Goal: Task Accomplishment & Management: Manage account settings

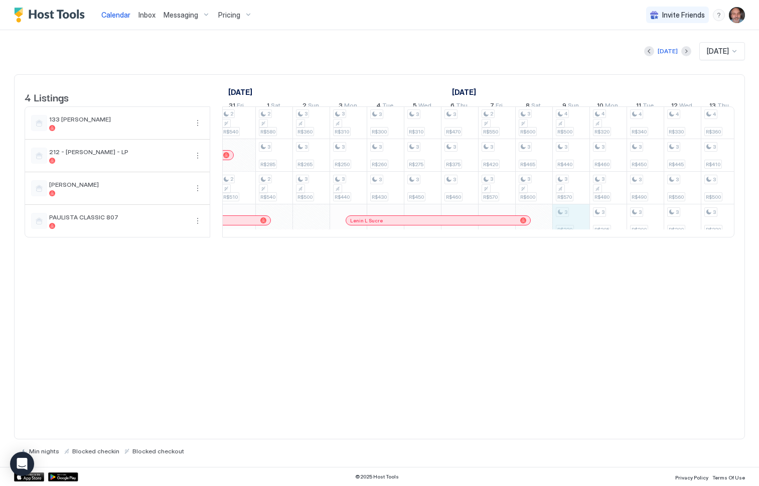
click at [564, 221] on div "2 R$190 3 R$290 2 R$210 3 R$410 3 R$350 2 R$210 3 R$410 3 R$380 2 R$240 2 R$500…" at bounding box center [33, 171] width 2006 height 130
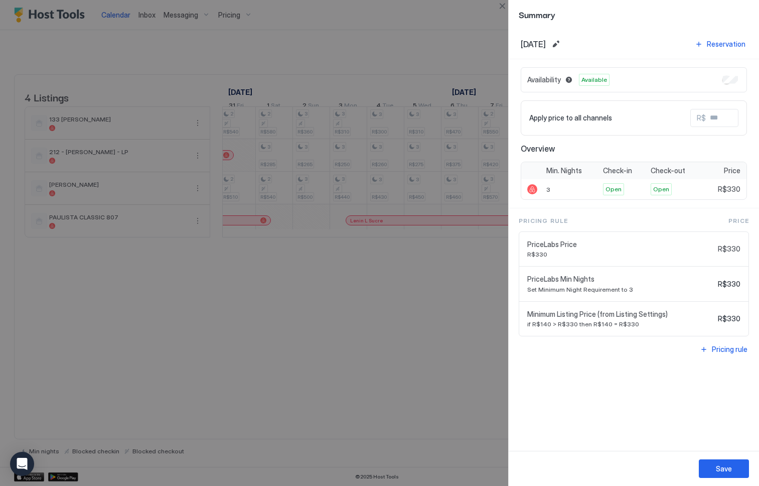
click at [462, 350] on div at bounding box center [379, 243] width 759 height 486
click at [732, 468] on button "Save" at bounding box center [724, 468] width 50 height 19
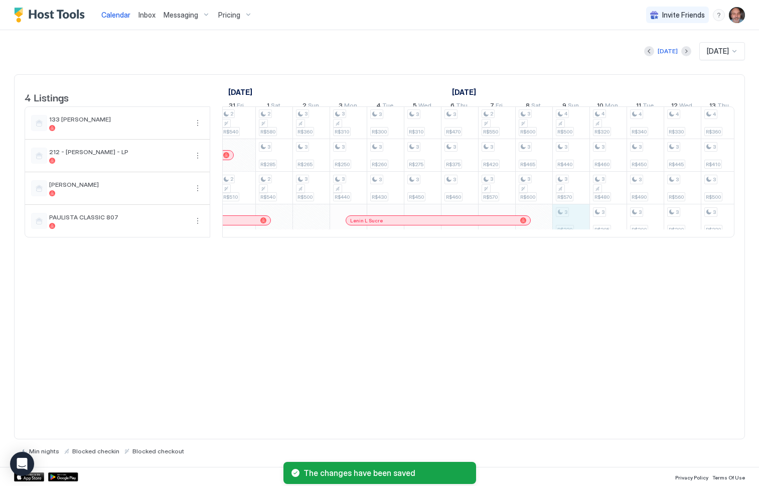
click at [564, 228] on div "2 R$190 3 R$290 2 R$210 3 R$410 3 R$350 2 R$210 3 R$410 3 R$380 2 R$240 2 R$500…" at bounding box center [33, 171] width 2006 height 130
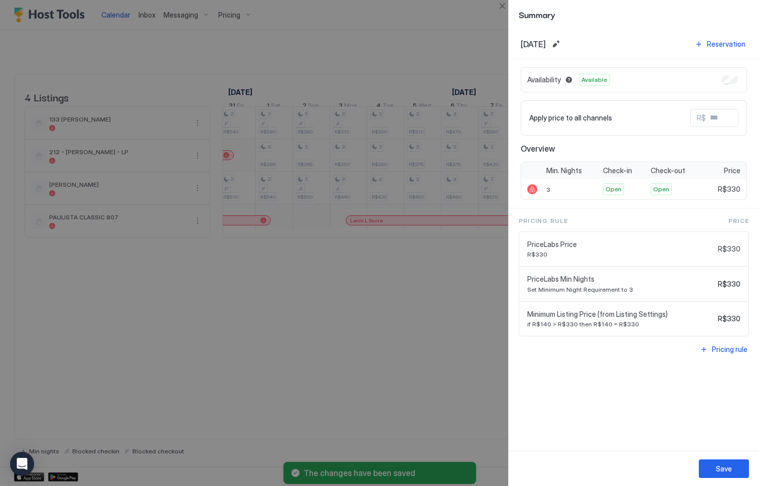
click at [453, 327] on div at bounding box center [379, 243] width 759 height 486
click at [439, 287] on div at bounding box center [379, 243] width 759 height 486
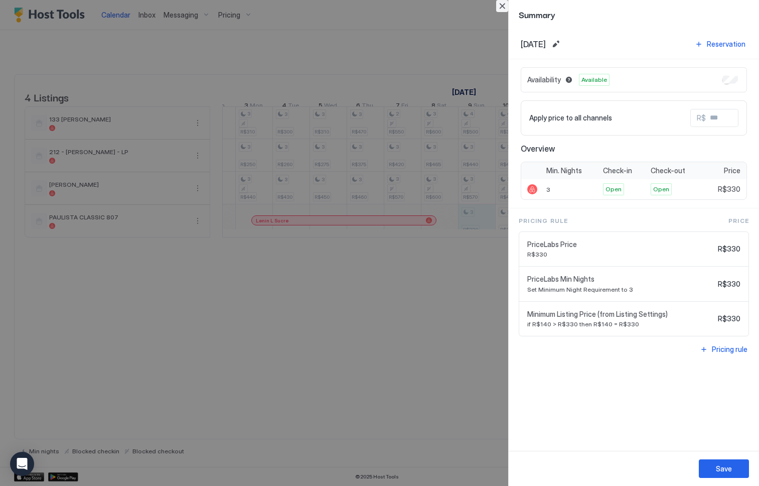
click at [502, 5] on button "Close" at bounding box center [502, 6] width 12 height 12
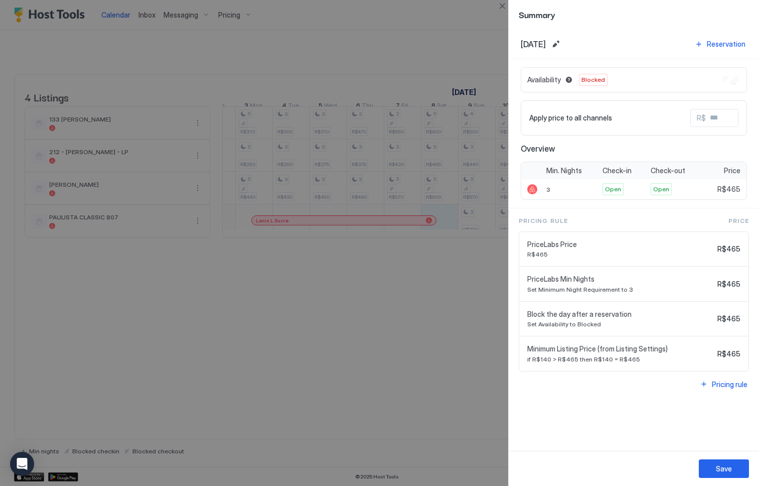
click at [443, 352] on div at bounding box center [379, 243] width 759 height 486
click at [503, 10] on button "Close" at bounding box center [502, 6] width 12 height 12
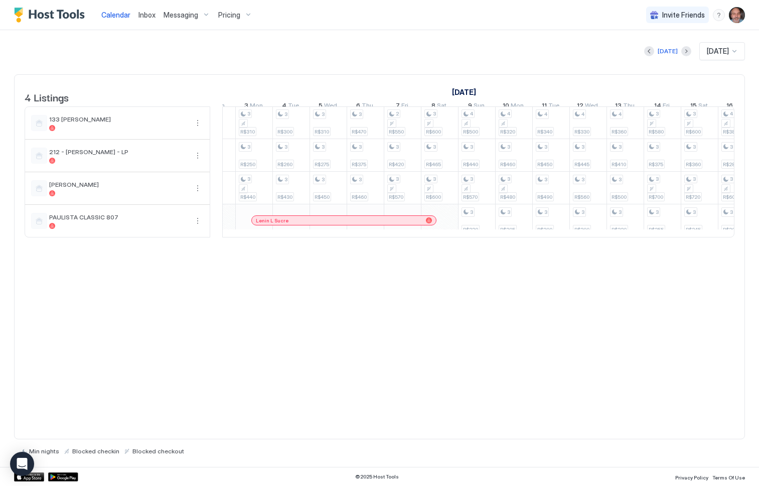
click at [489, 295] on div "4 Listings September 2025 October 2025 November 2025 29 Mon 30 Tue 1 Wed 2 Thu …" at bounding box center [379, 256] width 731 height 365
click at [526, 322] on div "4 Listings September 2025 October 2025 November 2025 29 Mon 30 Tue 1 Wed 2 Thu …" at bounding box center [379, 256] width 731 height 365
click at [446, 224] on div "Lenin L Sucre" at bounding box center [371, 220] width 166 height 7
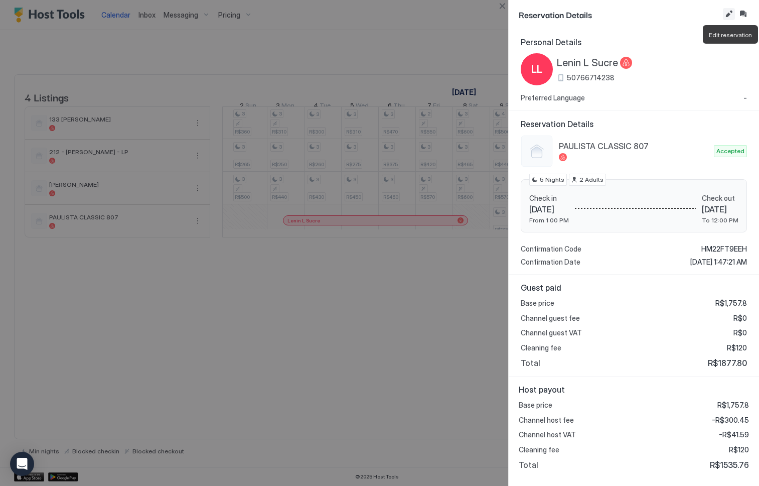
click at [727, 14] on button "Edit reservation" at bounding box center [729, 14] width 12 height 12
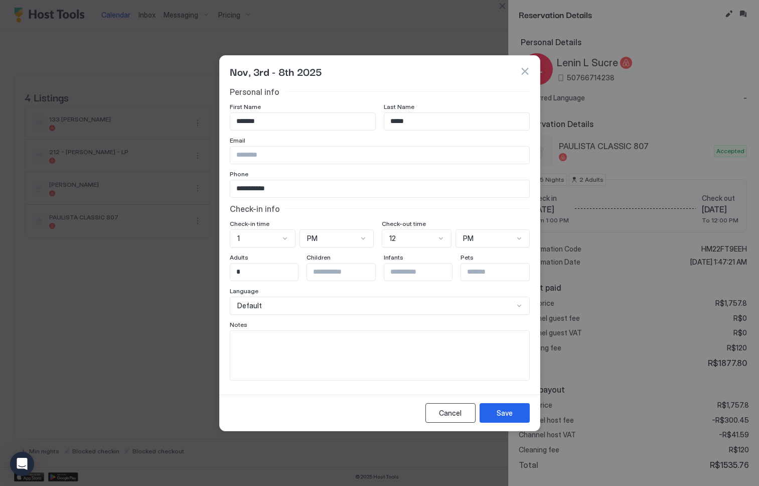
click at [449, 413] on div "Cancel" at bounding box center [450, 413] width 23 height 11
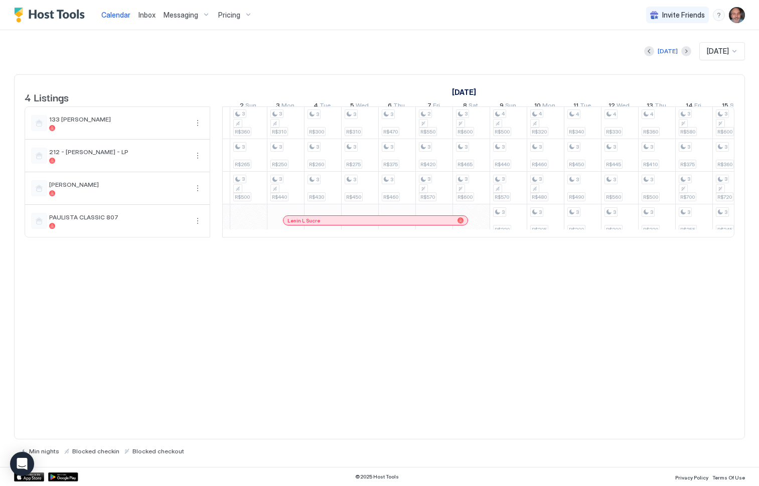
drag, startPoint x: 430, startPoint y: 358, endPoint x: 433, endPoint y: 351, distance: 7.6
click at [430, 358] on div "4 Listings September 2025 October 2025 November 2025 29 Mon 30 Tue 1 Wed 2 Thu …" at bounding box center [379, 256] width 731 height 365
click at [573, 305] on div "4 Listings September 2025 October 2025 November 2025 29 Mon 30 Tue 1 Wed 2 Thu …" at bounding box center [379, 256] width 731 height 365
click at [466, 358] on div "4 Listings September 2025 October 2025 November 2025 29 Mon 30 Tue 1 Wed 2 Thu …" at bounding box center [379, 256] width 731 height 365
click at [428, 378] on div "4 Listings September 2025 October 2025 November 2025 29 Mon 30 Tue 1 Wed 2 Thu …" at bounding box center [379, 256] width 731 height 365
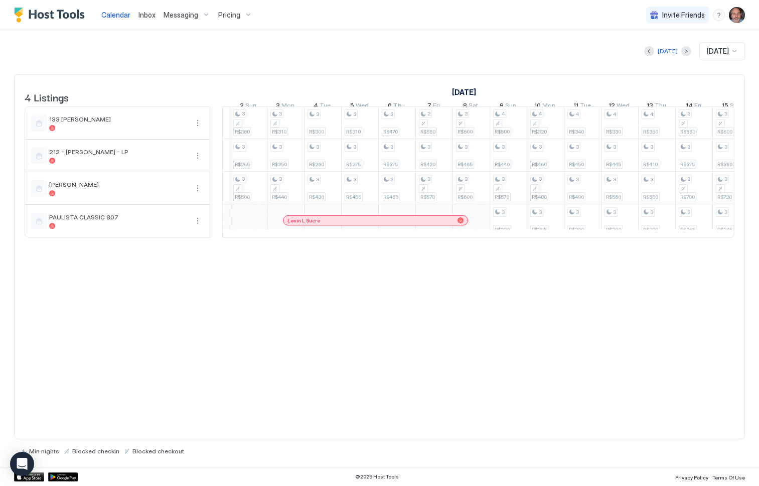
click at [231, 14] on span "Pricing" at bounding box center [229, 15] width 22 height 9
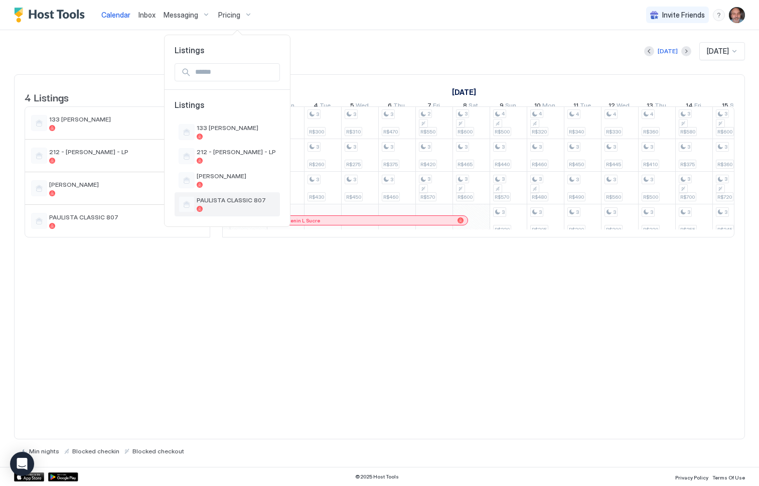
click at [235, 197] on span "PAULISTA CLASSIC 807" at bounding box center [236, 200] width 79 height 8
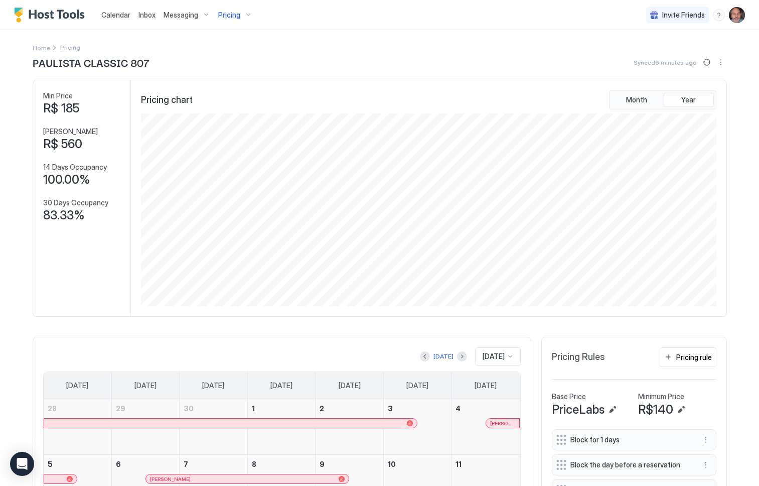
click at [227, 12] on span "Pricing" at bounding box center [229, 15] width 22 height 9
click at [222, 124] on span "133 [PERSON_NAME]" at bounding box center [236, 128] width 79 height 8
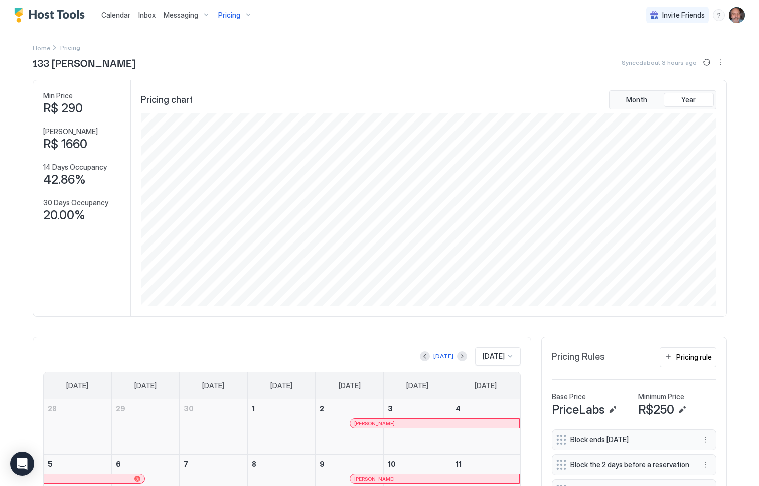
click at [233, 15] on span "Pricing" at bounding box center [229, 15] width 22 height 9
click at [235, 152] on span "212 - [PERSON_NAME] - LP" at bounding box center [236, 152] width 79 height 8
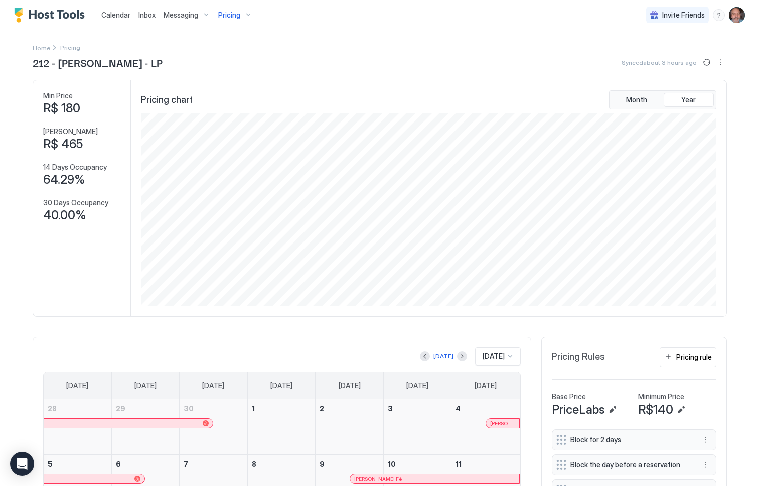
click at [227, 14] on span "Pricing" at bounding box center [229, 15] width 22 height 9
click at [222, 197] on span "PAULISTA CLASSIC 807" at bounding box center [236, 200] width 79 height 8
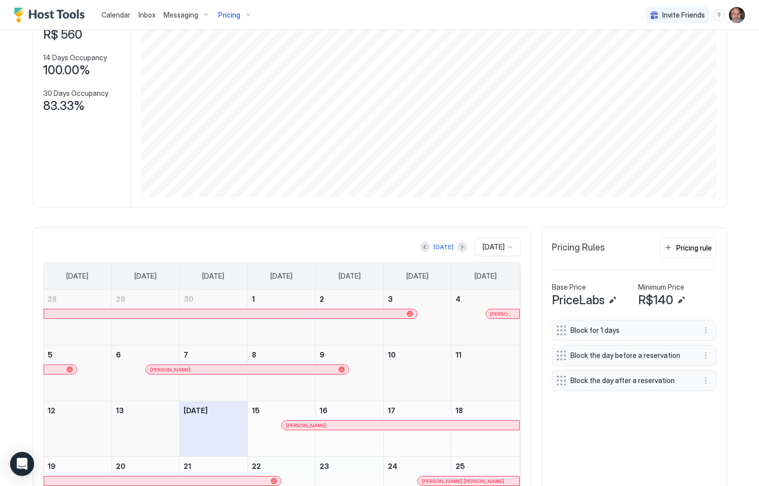
scroll to position [151, 0]
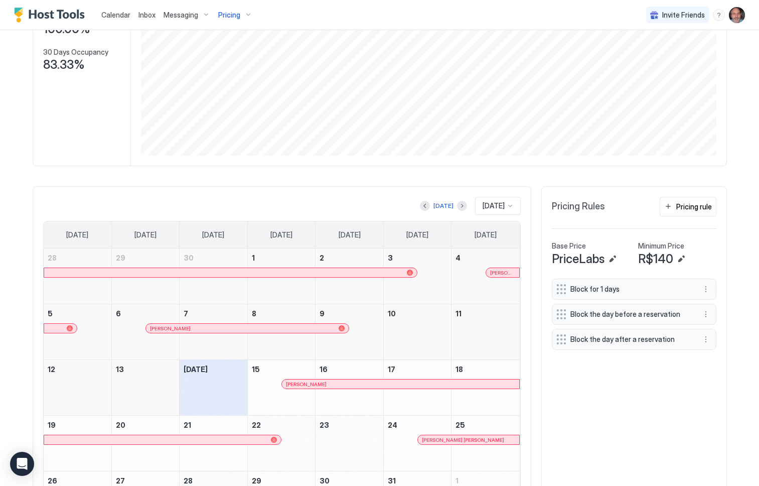
click at [594, 383] on div "Block for 1 days Block the day before a reservation Block the day after a reser…" at bounding box center [634, 403] width 165 height 249
click at [316, 202] on div "Today Oct 2025" at bounding box center [282, 206] width 478 height 18
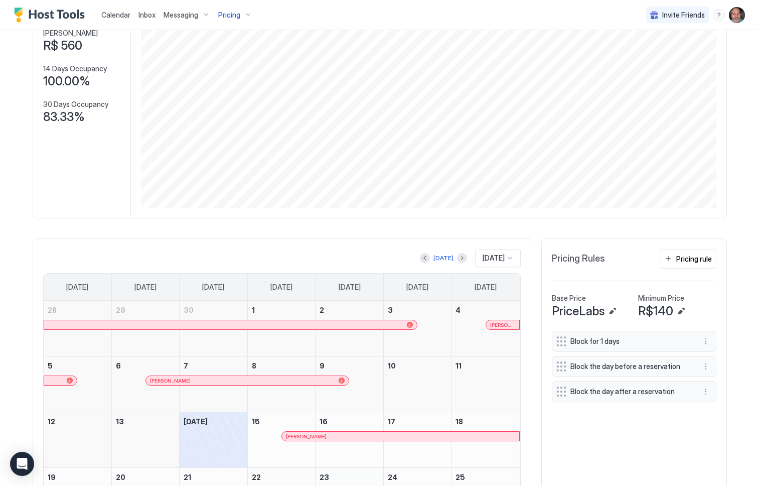
scroll to position [0, 0]
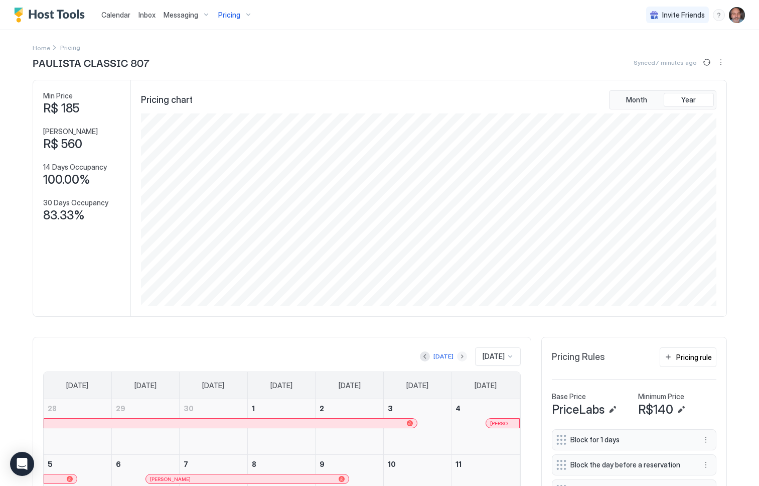
click at [457, 357] on button "Next month" at bounding box center [462, 356] width 10 height 10
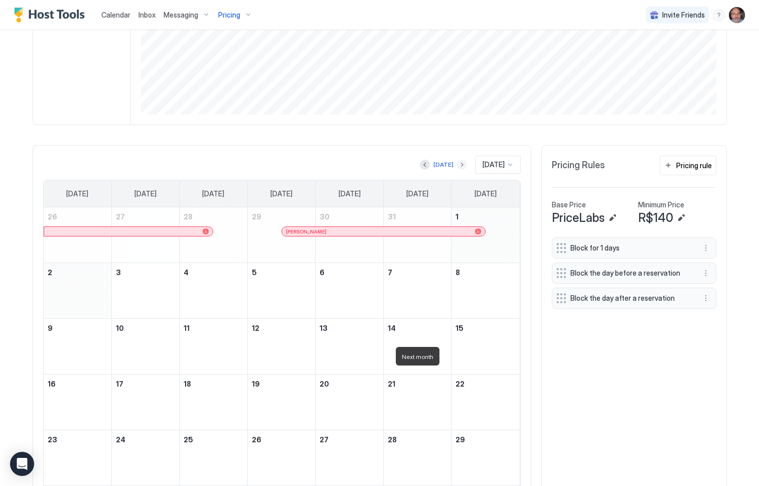
scroll to position [201, 0]
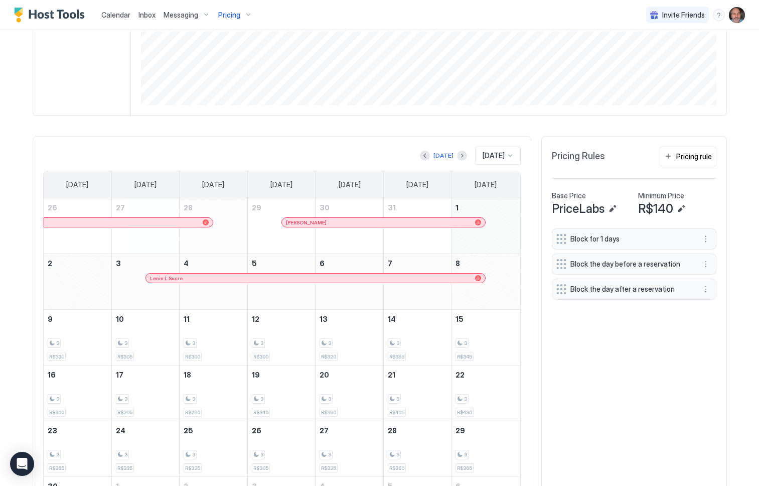
click at [476, 243] on div "November 1, 2025" at bounding box center [486, 225] width 68 height 55
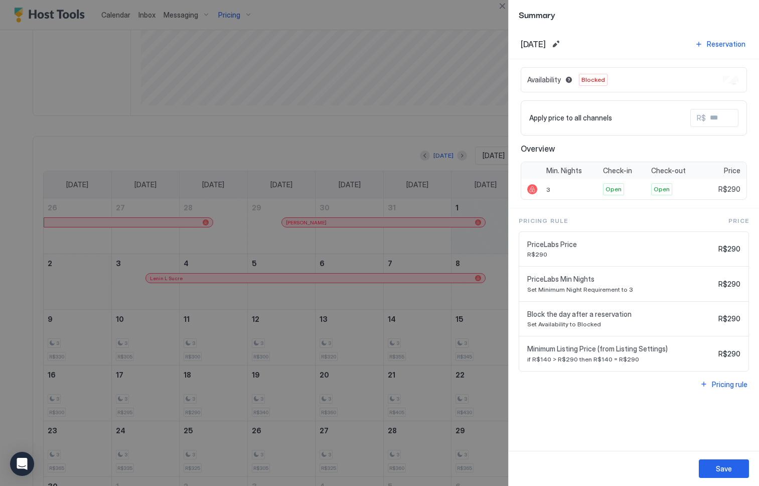
click at [716, 22] on div "Summary" at bounding box center [634, 14] width 250 height 29
click at [503, 7] on button "Close" at bounding box center [502, 6] width 12 height 12
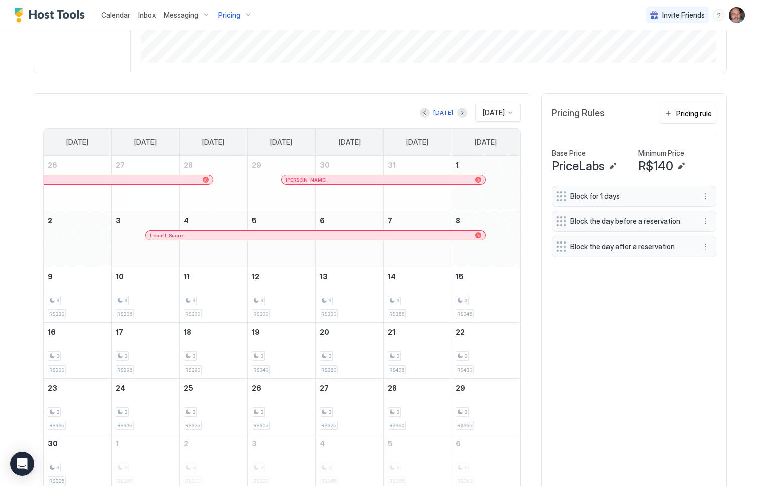
scroll to position [287, 0]
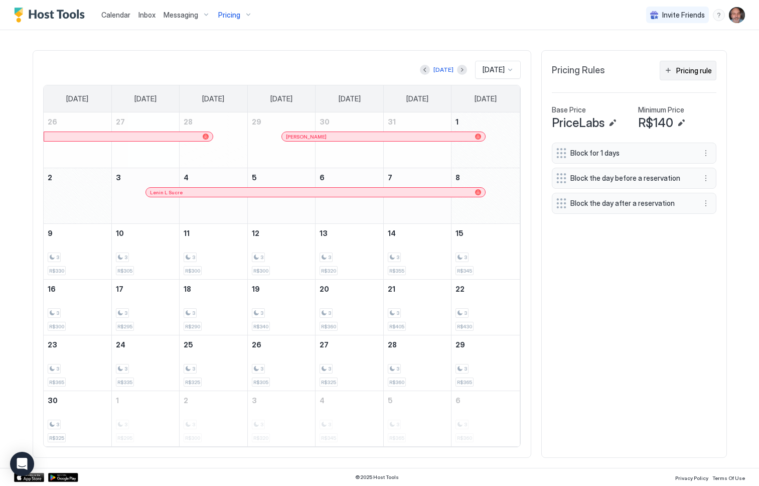
click at [672, 71] on button "Pricing rule" at bounding box center [688, 71] width 57 height 20
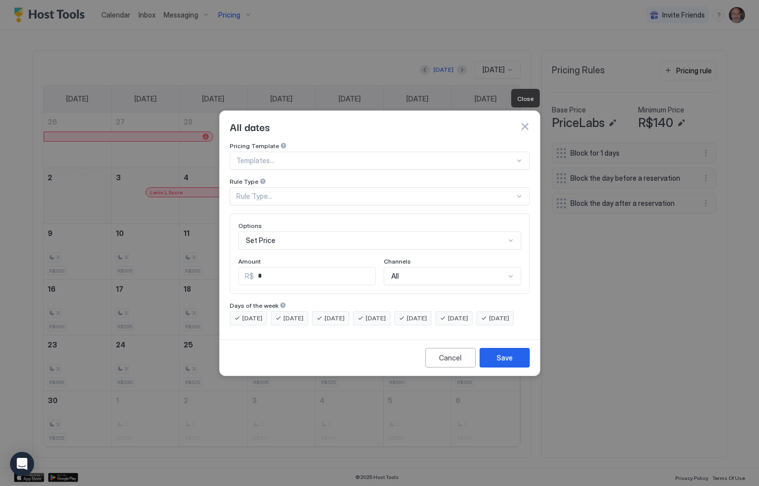
click at [524, 121] on button "button" at bounding box center [525, 126] width 10 height 10
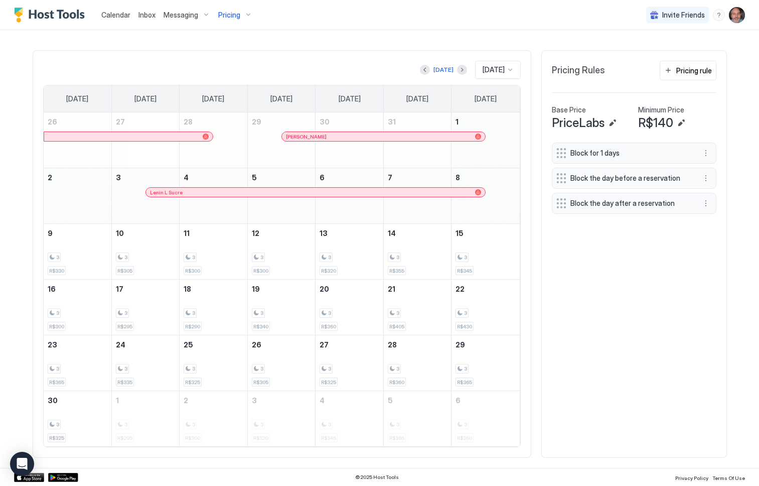
click at [571, 305] on div "Block for 1 days Block the day before a reservation Block the day after a reser…" at bounding box center [634, 295] width 165 height 305
click at [193, 251] on div "3 R$300" at bounding box center [214, 251] width 60 height 47
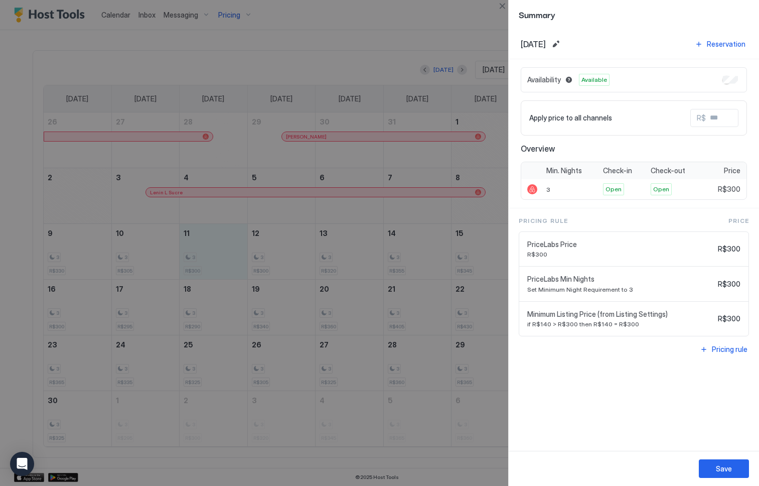
click at [631, 44] on div "Nov, 11th 2025 Reservation" at bounding box center [634, 44] width 226 height 14
click at [503, 4] on button "Close" at bounding box center [502, 6] width 12 height 12
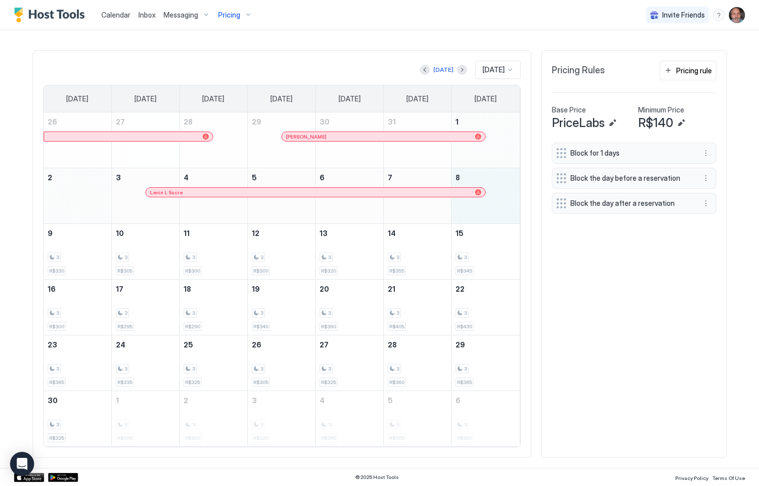
drag, startPoint x: 484, startPoint y: 215, endPoint x: 476, endPoint y: 216, distance: 8.1
click at [476, 216] on div "November 8, 2025" at bounding box center [486, 195] width 68 height 55
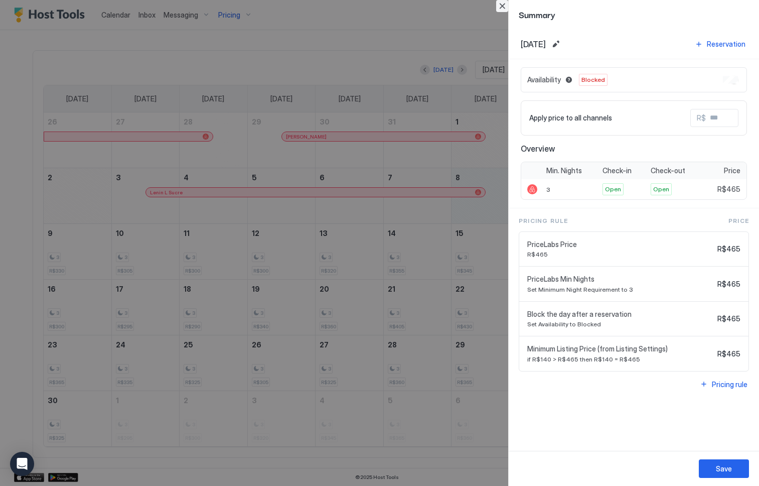
click at [497, 5] on button "Close" at bounding box center [502, 6] width 12 height 12
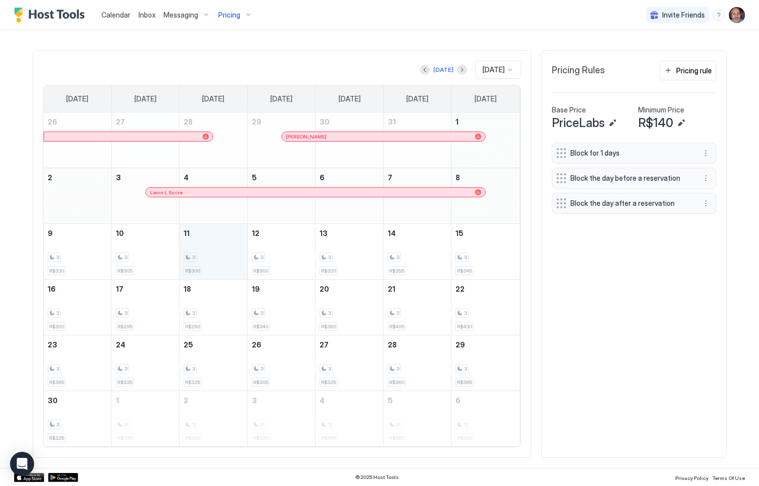
click at [195, 255] on div "3" at bounding box center [214, 257] width 60 height 10
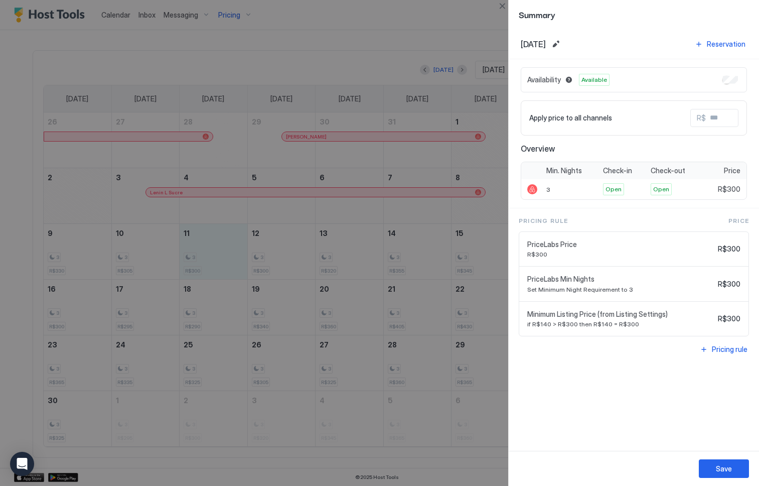
click at [166, 251] on div at bounding box center [379, 243] width 759 height 486
click at [212, 245] on div at bounding box center [379, 243] width 759 height 486
click at [503, 5] on button "Close" at bounding box center [502, 6] width 12 height 12
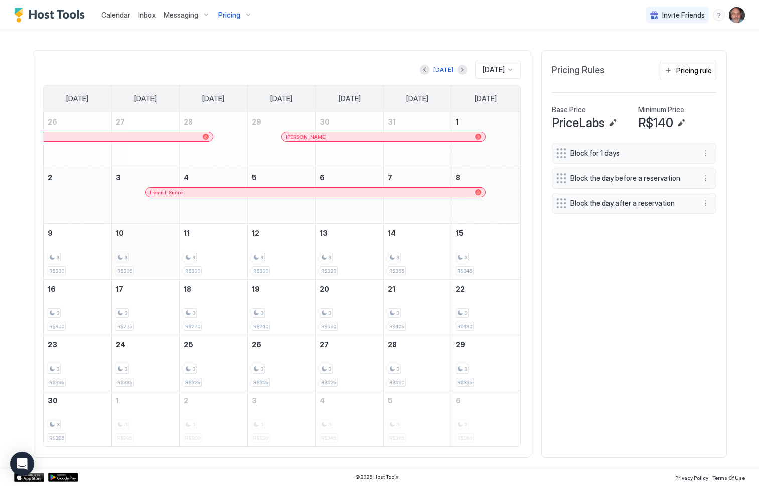
click at [160, 244] on div "3 R$305" at bounding box center [146, 251] width 60 height 47
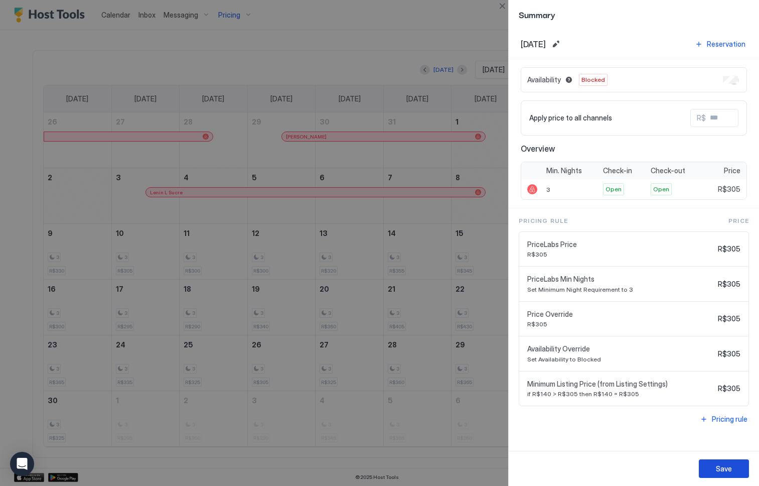
click at [731, 469] on div "Save" at bounding box center [724, 468] width 16 height 11
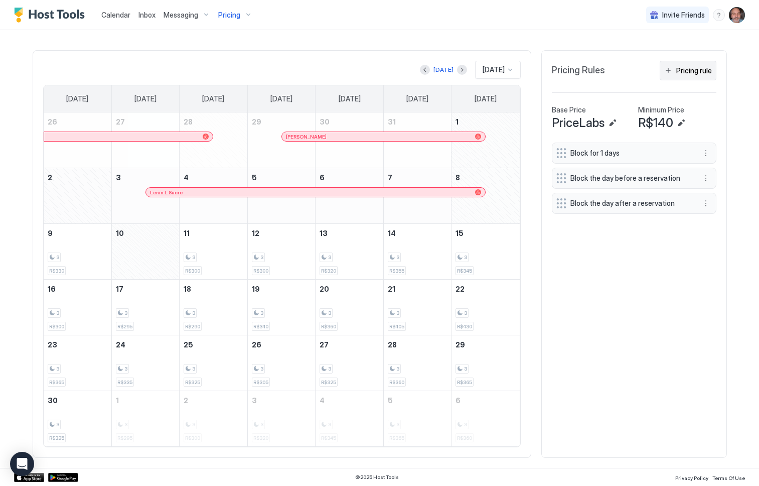
click at [673, 69] on button "Pricing rule" at bounding box center [688, 71] width 57 height 20
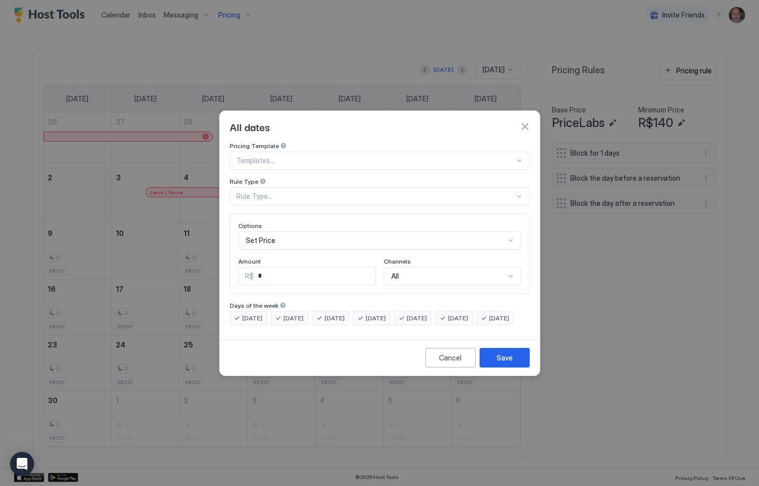
click at [276, 156] on div at bounding box center [375, 160] width 279 height 9
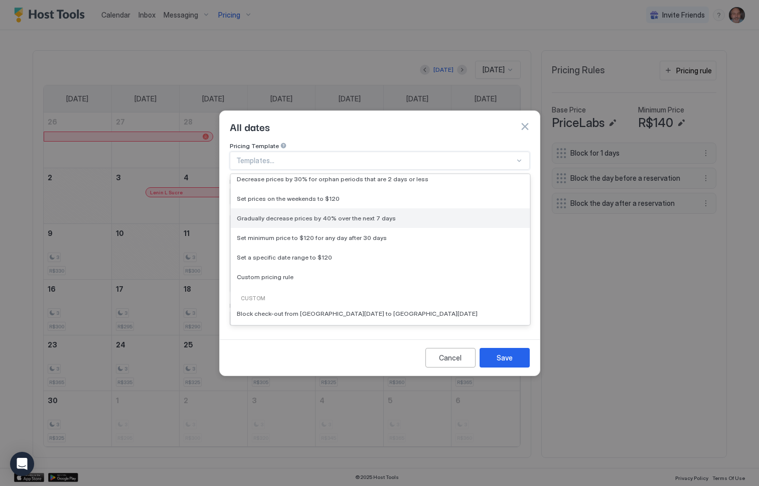
scroll to position [0, 0]
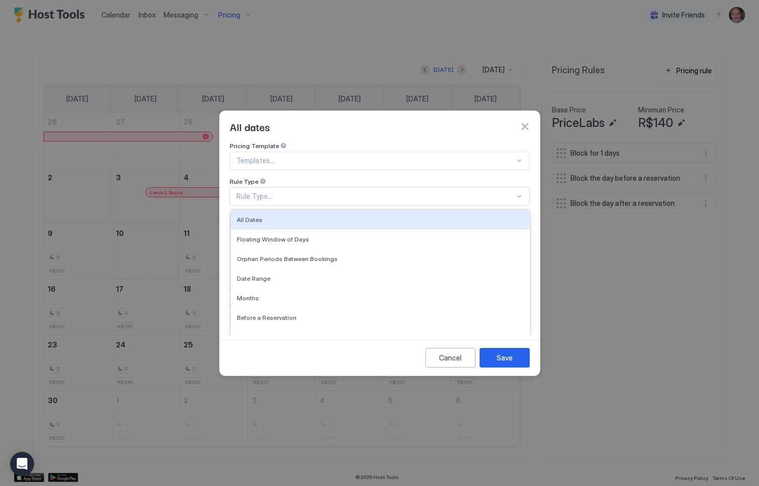
click at [263, 192] on div "Rule Type..." at bounding box center [375, 196] width 279 height 9
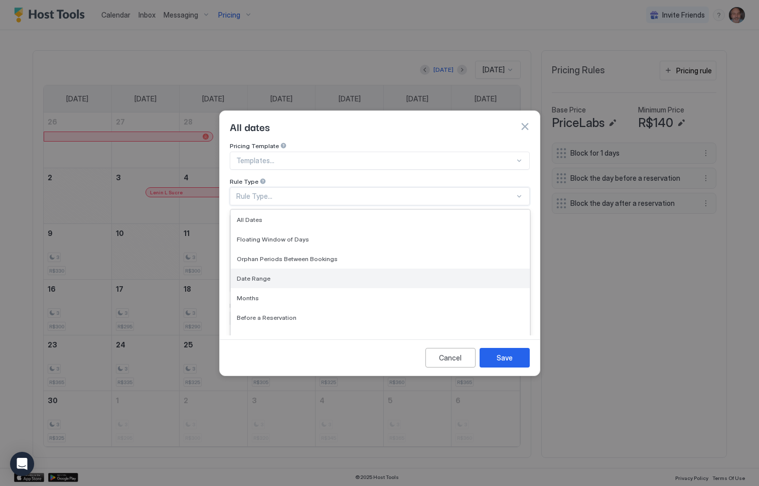
click at [295, 269] on div "Date Range" at bounding box center [380, 279] width 299 height 20
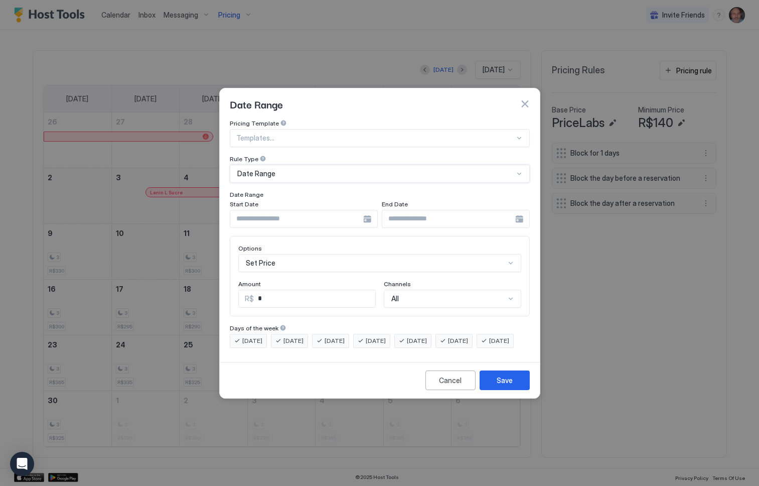
click at [267, 216] on input "Input Field" at bounding box center [296, 218] width 133 height 17
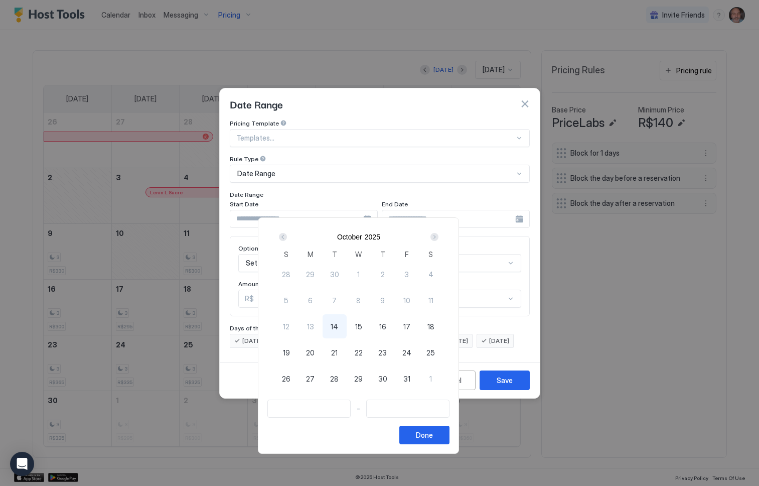
click at [439, 237] on div "Next" at bounding box center [435, 237] width 8 height 8
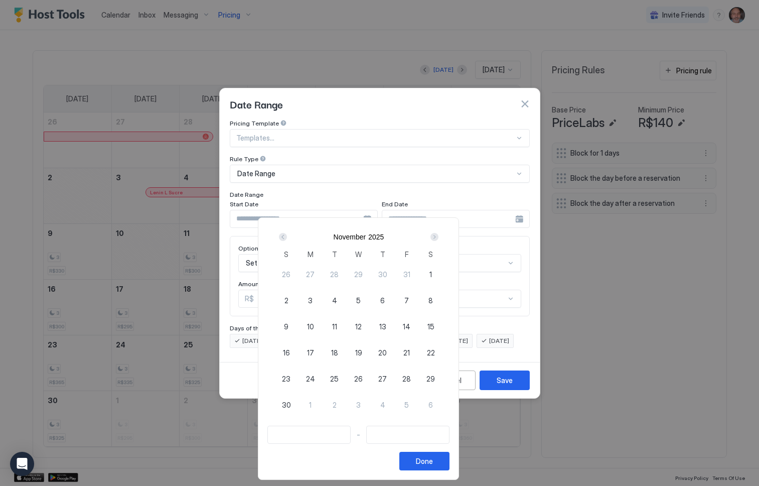
drag, startPoint x: 310, startPoint y: 325, endPoint x: 335, endPoint y: 325, distance: 25.6
click at [335, 325] on div "26 27 28 29 30 31 1 2 3 4 5 6 7 8 9 10 11 12 13 14 15 16 17 18 19 20 21 22 23 2…" at bounding box center [359, 346] width 169 height 171
click at [299, 327] on div "9" at bounding box center [287, 326] width 24 height 24
type input "**********"
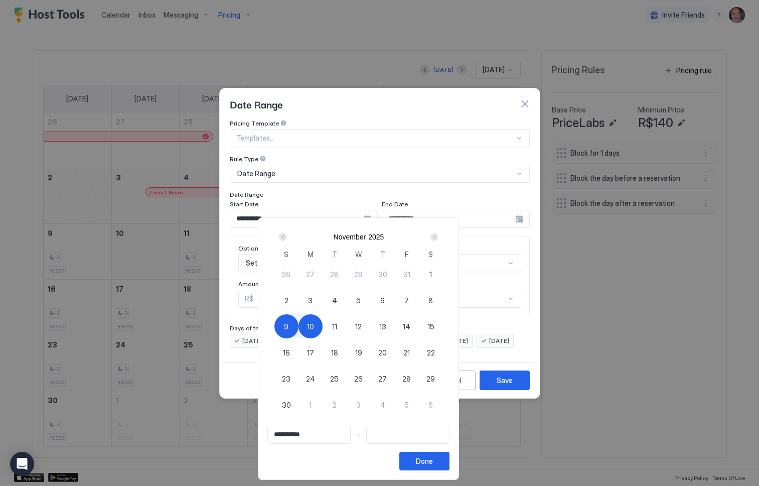
type input "**********"
click at [347, 324] on div "11" at bounding box center [335, 326] width 24 height 24
type input "**********"
click at [450, 462] on button "Done" at bounding box center [425, 461] width 50 height 19
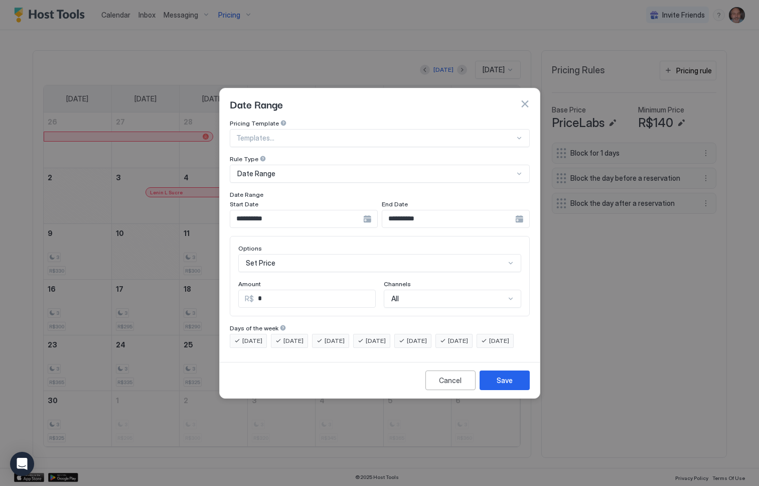
scroll to position [52, 0]
click at [275, 255] on div "Set Price" at bounding box center [379, 263] width 283 height 18
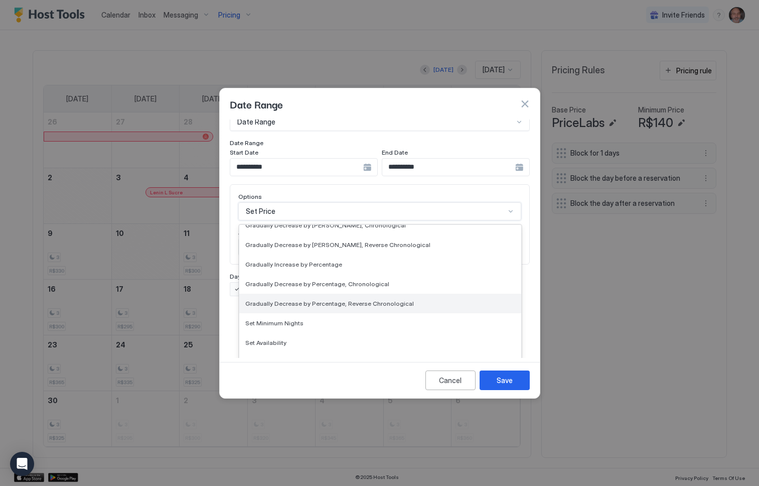
scroll to position [182, 0]
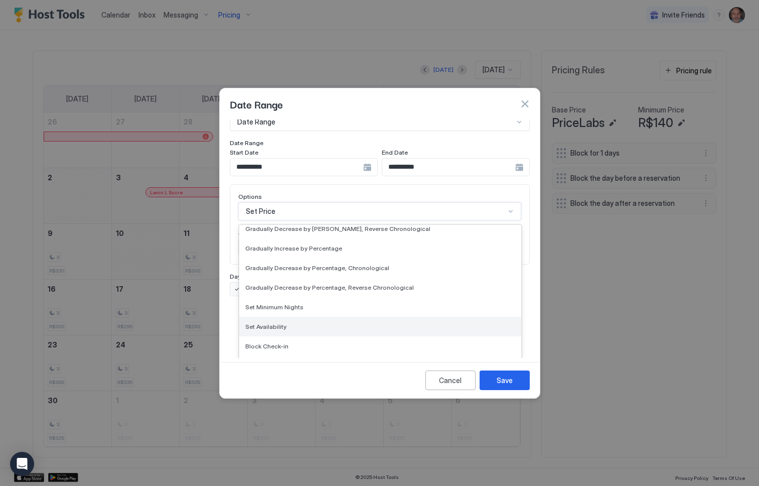
click at [272, 323] on span "Set Availability" at bounding box center [265, 327] width 41 height 8
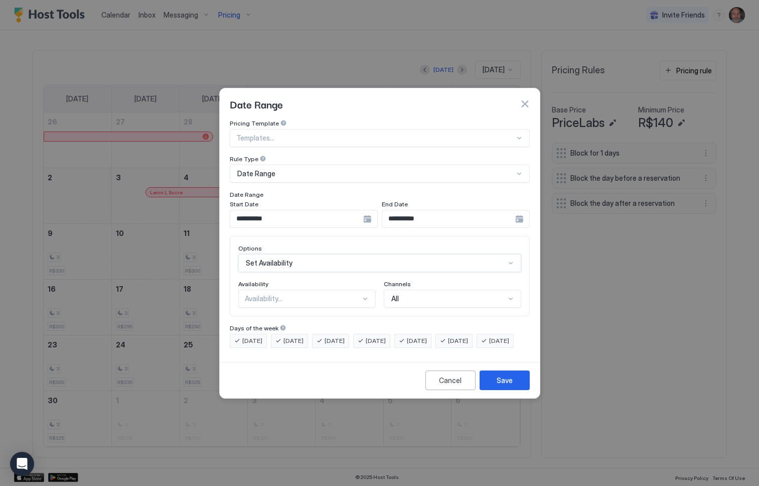
scroll to position [0, 0]
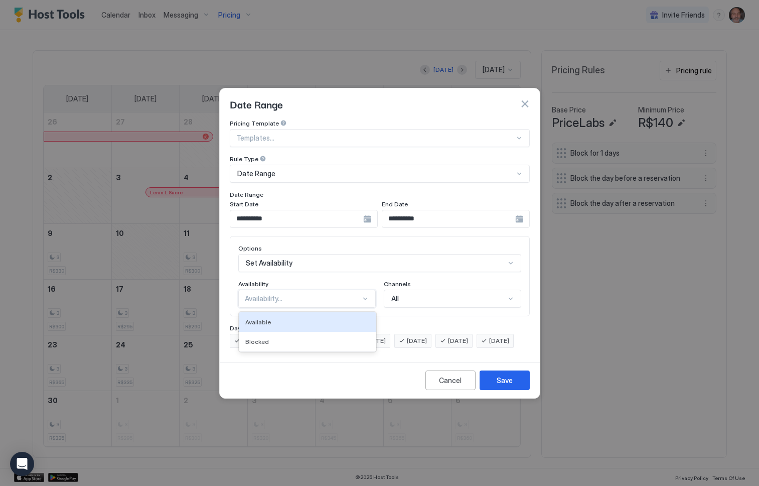
click at [278, 294] on div "Availability..." at bounding box center [303, 298] width 116 height 9
click at [270, 318] on div "Available" at bounding box center [307, 322] width 124 height 8
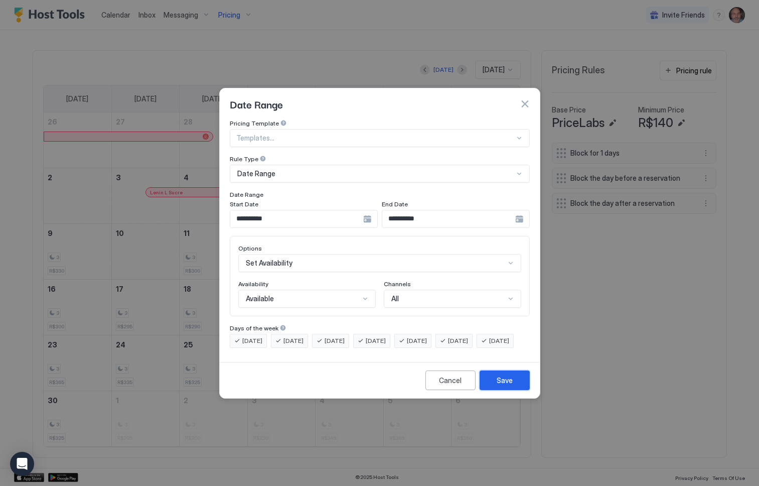
click at [502, 385] on div "Save" at bounding box center [505, 380] width 16 height 11
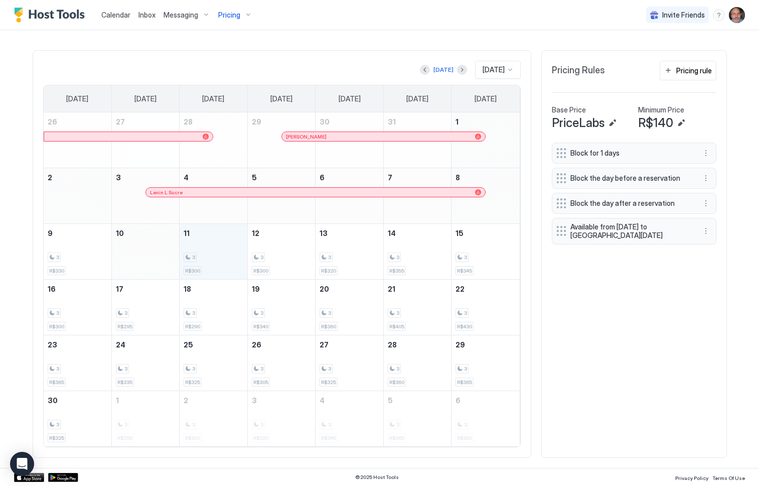
click at [192, 248] on div "3 R$300" at bounding box center [214, 251] width 60 height 47
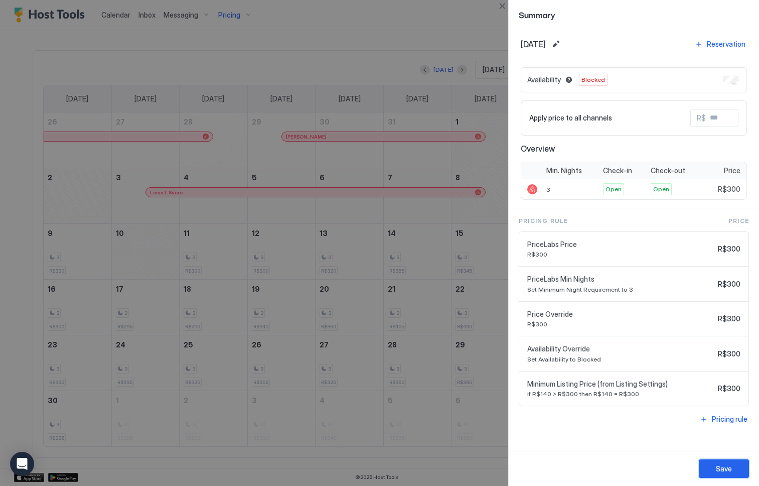
click at [727, 470] on div "Save" at bounding box center [724, 468] width 16 height 11
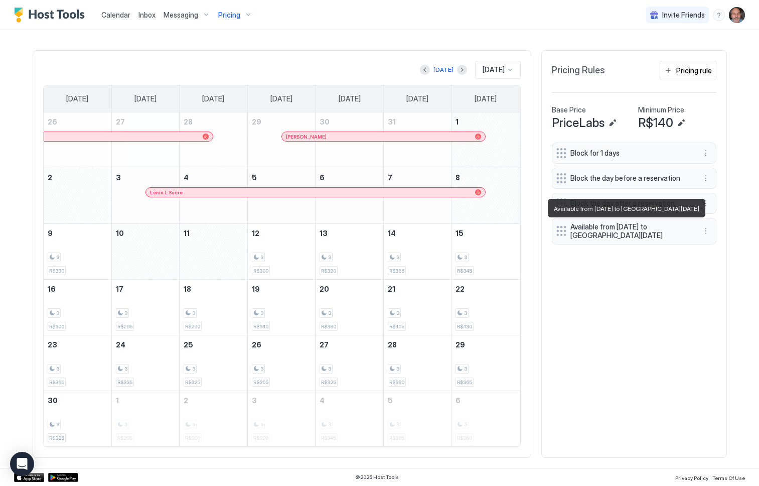
click at [633, 233] on span "Available from Sun, Nov 9th 2025 to Tue, Nov 11th 2025" at bounding box center [630, 231] width 119 height 18
click at [614, 238] on span "Available from Sun, Nov 9th 2025 to Tue, Nov 11th 2025" at bounding box center [630, 231] width 119 height 18
click at [703, 231] on button "More options" at bounding box center [706, 231] width 12 height 12
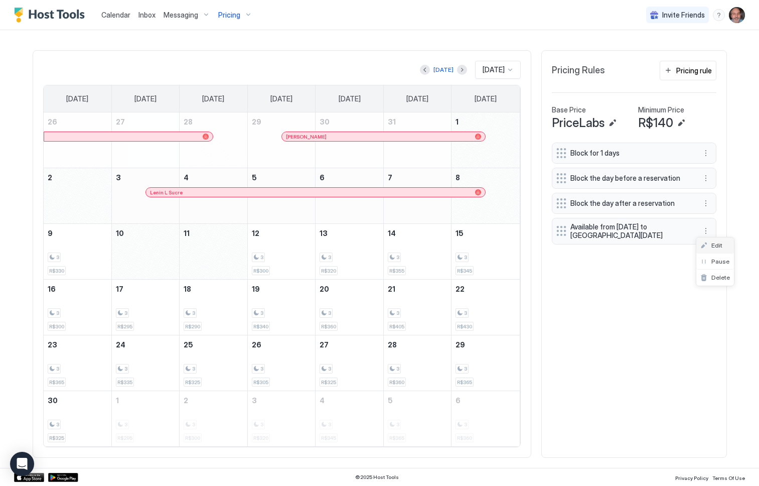
click at [707, 244] on div "Edit" at bounding box center [712, 245] width 22 height 8
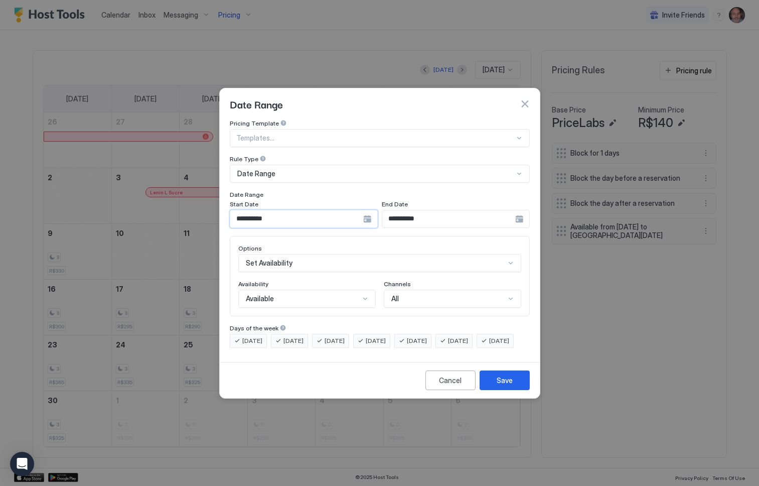
click at [285, 211] on input "**********" at bounding box center [296, 218] width 133 height 17
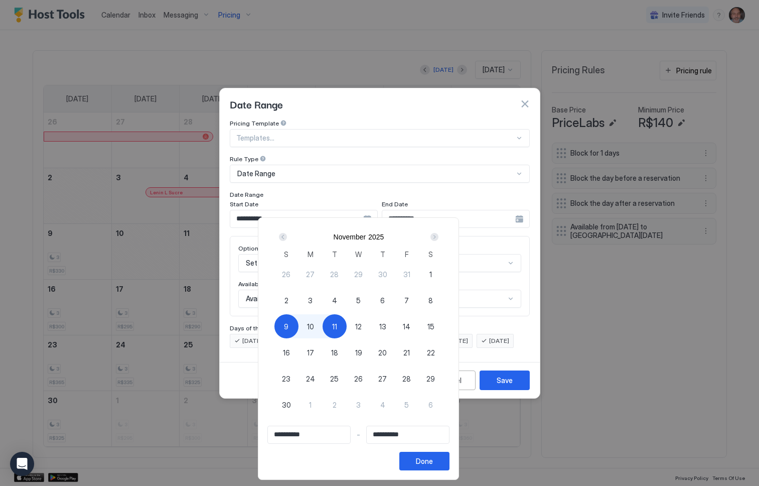
click at [443, 298] on div "8" at bounding box center [431, 300] width 24 height 24
type input "**********"
click at [433, 462] on div "Done" at bounding box center [424, 461] width 17 height 11
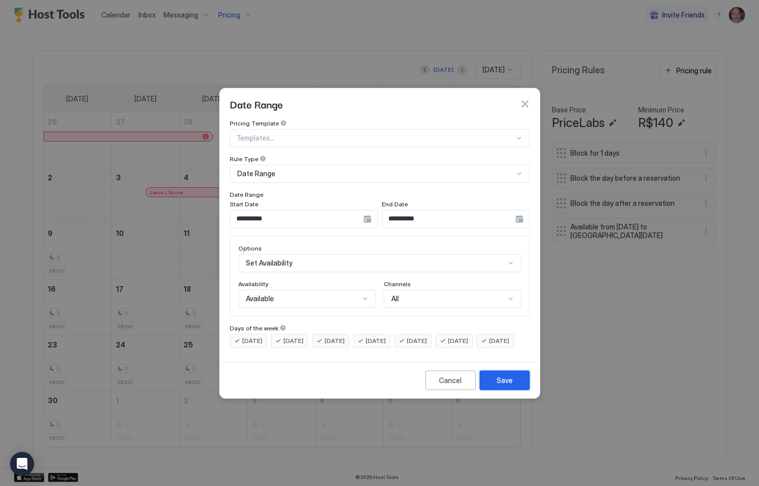
click at [503, 385] on div "Save" at bounding box center [505, 380] width 16 height 11
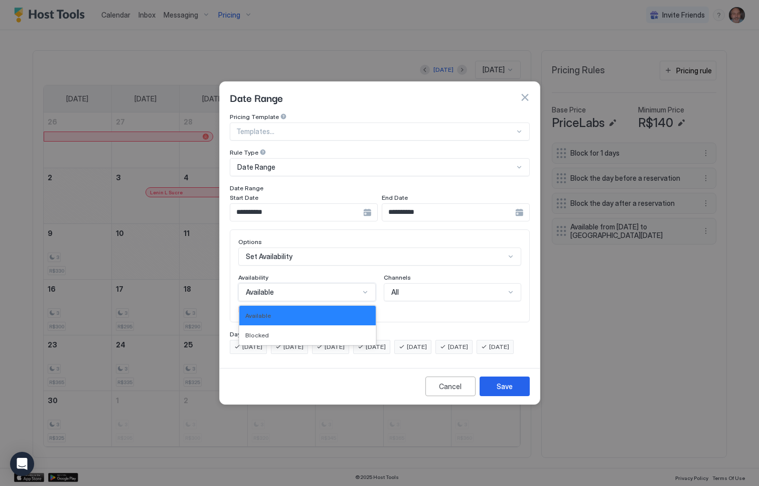
click at [314, 288] on div "Available" at bounding box center [303, 292] width 114 height 9
click at [261, 312] on span "Available" at bounding box center [258, 316] width 26 height 8
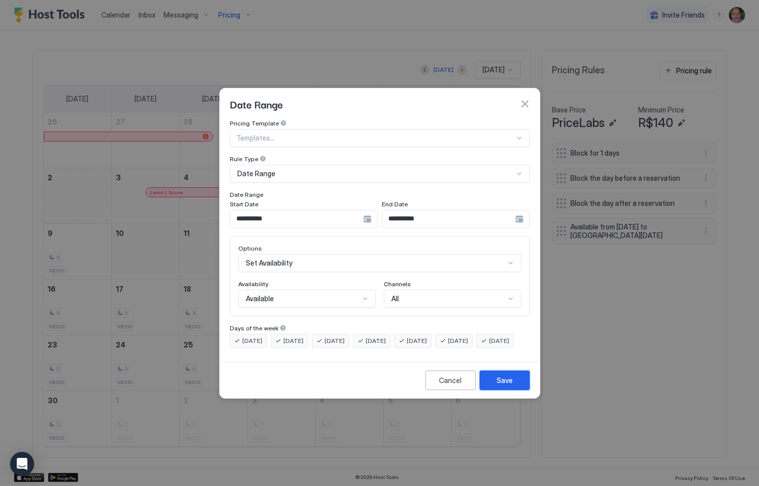
click at [507, 383] on button "Save" at bounding box center [505, 380] width 50 height 20
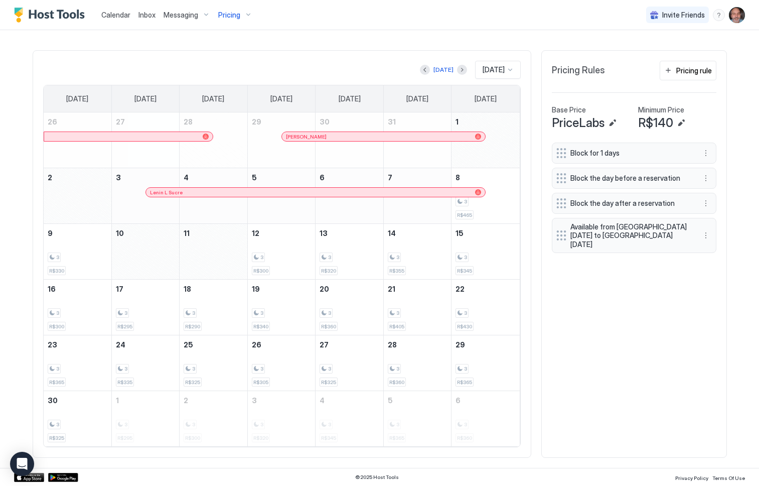
click at [637, 328] on div "Block for 1 days Block the day before a reservation Block the day after a reser…" at bounding box center [634, 295] width 165 height 305
click at [224, 270] on div "November 11, 2025" at bounding box center [214, 251] width 68 height 55
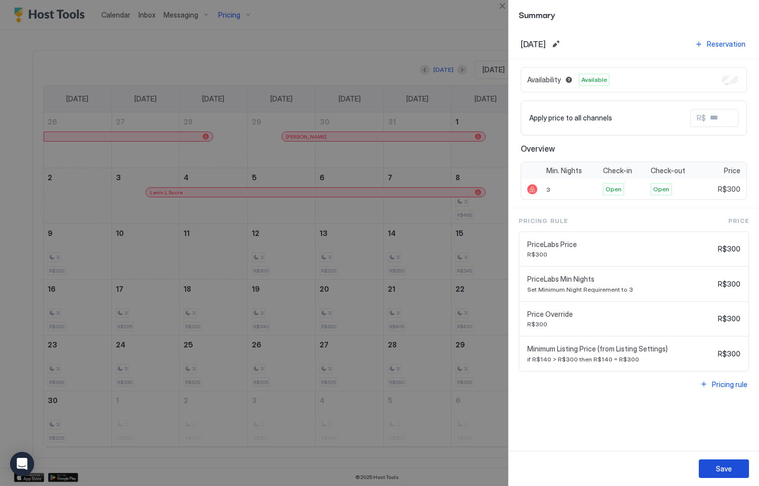
click at [713, 469] on button "Save" at bounding box center [724, 468] width 50 height 19
